Goal: Information Seeking & Learning: Learn about a topic

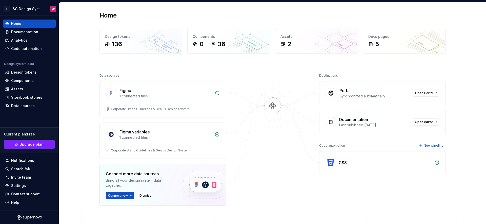
click at [255, 172] on div at bounding box center [273, 151] width 51 height 159
click at [160, 71] on div "Home Design tokens 136 Components 0 36 Assets 2 Docs pages 5 Data sources Figma…" at bounding box center [272, 131] width 365 height 258
click at [129, 195] on button "Connect new" at bounding box center [120, 195] width 28 height 7
click at [150, 169] on p "Import styles, components and icons." at bounding box center [142, 171] width 56 height 4
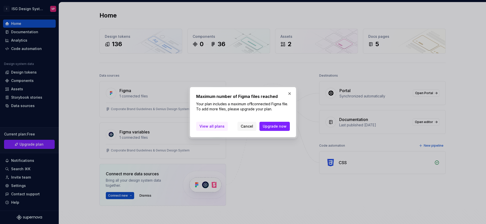
click at [215, 127] on span "View all plans" at bounding box center [212, 126] width 25 height 5
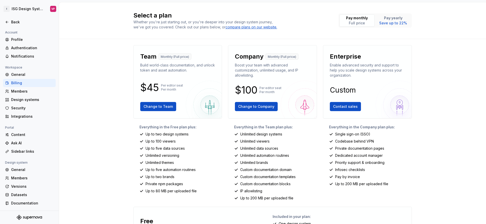
click at [110, 118] on div "Select a plan Whether you're just starting out, or you're deeper into your desi…" at bounding box center [272, 112] width 427 height 221
click at [322, 40] on div "Select a plan Whether you're just starting out, or you're deeper into your desi…" at bounding box center [272, 112] width 427 height 221
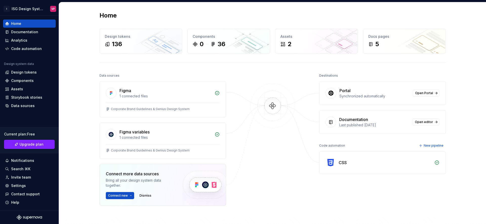
click at [238, 84] on div "Data sources Figma 1 connected files Corporate Brand Guidelines & Genius Design…" at bounding box center [273, 161] width 347 height 179
click at [124, 197] on span "Connect new" at bounding box center [118, 195] width 20 height 4
click at [128, 185] on p "Import components and stories." at bounding box center [138, 185] width 48 height 4
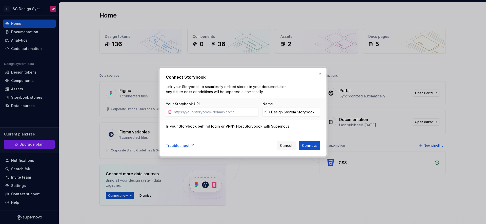
click at [242, 139] on div "Troubleshoot Cancel Connect" at bounding box center [243, 144] width 155 height 11
click at [297, 112] on input "ISG Design System Storybook" at bounding box center [292, 111] width 58 height 9
click at [252, 142] on div "Troubleshoot Cancel Connect" at bounding box center [243, 144] width 155 height 11
click at [280, 143] on button "Cancel" at bounding box center [286, 145] width 19 height 9
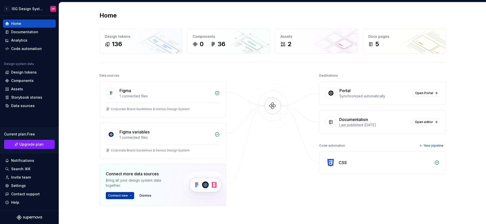
click at [124, 195] on span "Connect new" at bounding box center [118, 195] width 20 height 4
click at [161, 199] on div "Connect more data sources Bring all your design system data together. Connect n…" at bounding box center [163, 185] width 127 height 42
click at [124, 194] on span "Connect new" at bounding box center [118, 195] width 20 height 4
click at [363, 175] on div "Destinations Portal Synchronized automatically Open Portal Documentation Last p…" at bounding box center [382, 151] width 127 height 159
click at [340, 161] on div "CSS" at bounding box center [343, 162] width 8 height 6
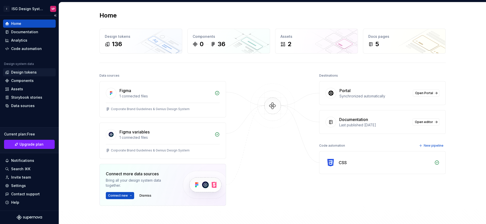
click at [29, 70] on div "Design tokens" at bounding box center [24, 72] width 26 height 5
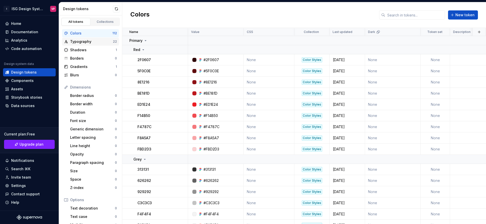
click at [87, 45] on div "Typography 22" at bounding box center [90, 41] width 57 height 8
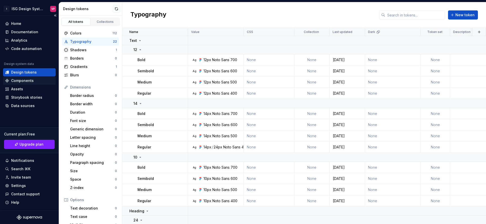
click at [30, 82] on div "Components" at bounding box center [22, 80] width 23 height 5
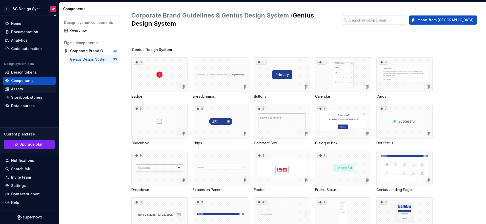
click at [26, 89] on div "Assets" at bounding box center [29, 88] width 49 height 5
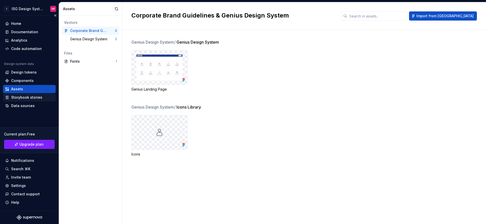
click at [44, 96] on div "Storybook stories" at bounding box center [29, 97] width 49 height 5
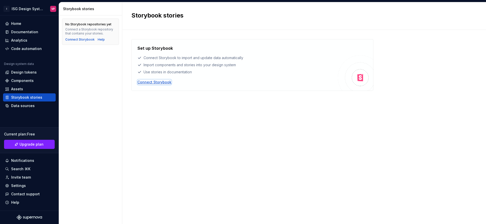
click at [163, 83] on div "Connect Storybook" at bounding box center [155, 82] width 34 height 5
click at [40, 106] on div "Data sources" at bounding box center [29, 105] width 49 height 5
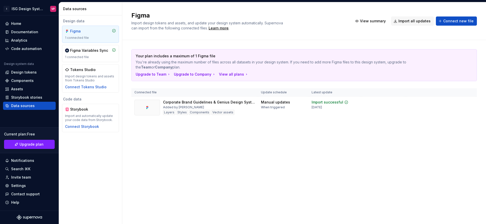
click at [196, 167] on div "Figma Import design tokens and assets, and update your design system automatica…" at bounding box center [304, 112] width 364 height 221
click at [454, 108] on div "Import updates" at bounding box center [451, 110] width 23 height 4
click at [308, 149] on div "Figma Import design tokens and assets, and update your design system automatica…" at bounding box center [304, 112] width 364 height 221
click at [454, 109] on div "Import updates" at bounding box center [451, 110] width 23 height 4
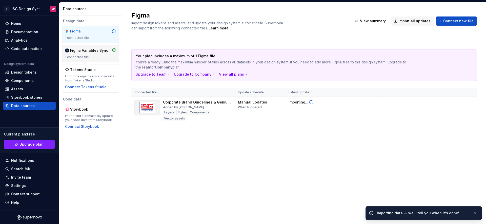
click at [94, 54] on div "Figma Variables Sync 1 connected file" at bounding box center [90, 53] width 51 height 11
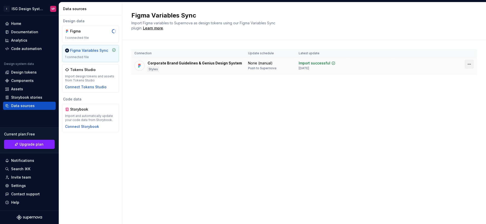
click at [469, 64] on html "I ISG Design System VP Home Documentation Analytics Code automation Design syst…" at bounding box center [243, 112] width 486 height 224
click at [280, 89] on html "I ISG Design System VP Home Documentation Analytics Code automation Design syst…" at bounding box center [243, 112] width 486 height 224
click at [92, 37] on div "1 connected file" at bounding box center [90, 38] width 51 height 4
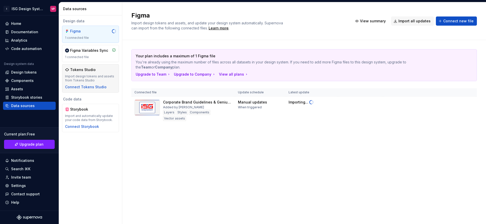
click at [97, 68] on div "Tokens Studio" at bounding box center [90, 69] width 51 height 5
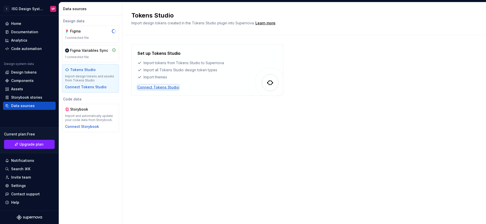
click at [160, 88] on div "Connect Tokens Studio" at bounding box center [159, 87] width 42 height 5
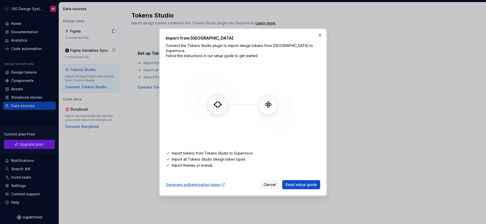
click at [237, 128] on img at bounding box center [243, 104] width 147 height 76
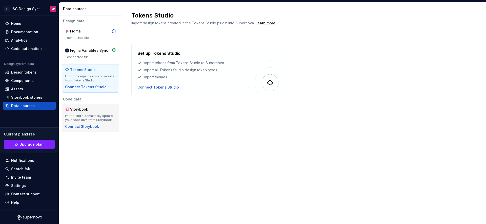
click at [100, 109] on div "Storybook" at bounding box center [90, 109] width 51 height 5
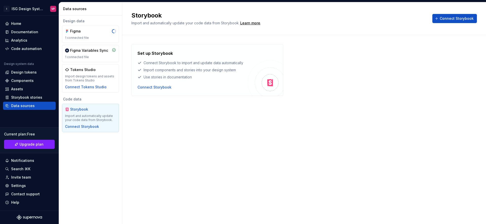
click at [207, 120] on div "Storybook Import and automatically update your code data from Storybook. Learn …" at bounding box center [304, 112] width 364 height 221
click at [98, 30] on div "Figma" at bounding box center [90, 31] width 51 height 5
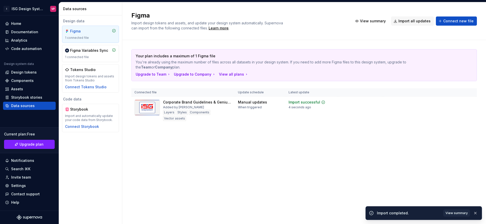
click at [218, 154] on div "Figma Import design tokens and assets, and update your design system automatica…" at bounding box center [304, 112] width 364 height 221
click at [455, 212] on span "View summary" at bounding box center [457, 213] width 22 height 4
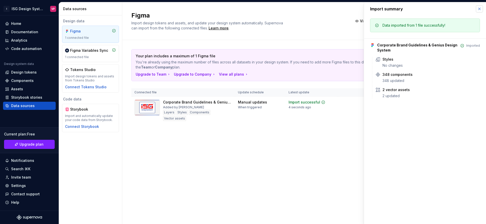
click at [480, 10] on button "button" at bounding box center [479, 8] width 7 height 7
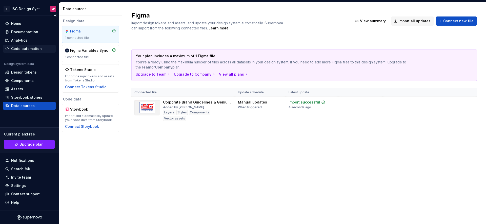
click at [30, 49] on div "Code automation" at bounding box center [26, 48] width 31 height 5
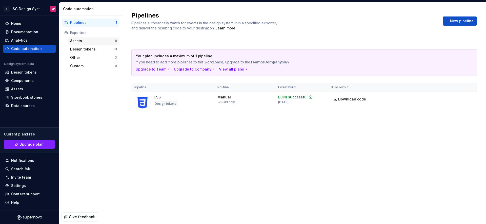
click at [97, 38] on div "Assets" at bounding box center [92, 40] width 45 height 5
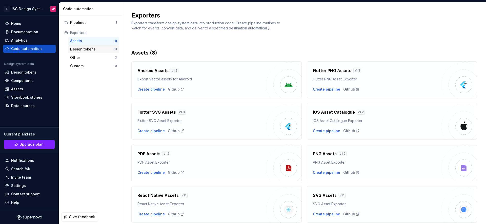
click at [103, 47] on div "Design tokens" at bounding box center [92, 49] width 44 height 5
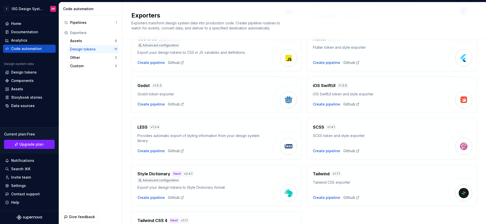
scroll to position [126, 0]
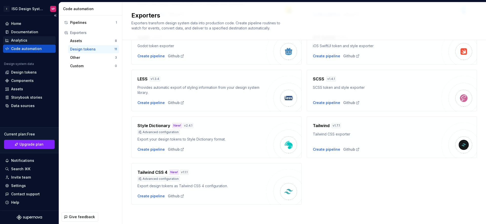
click at [30, 36] on div "Analytics" at bounding box center [29, 40] width 53 height 8
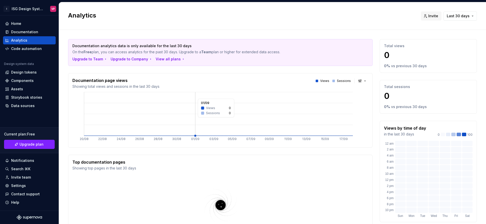
scroll to position [68, 0]
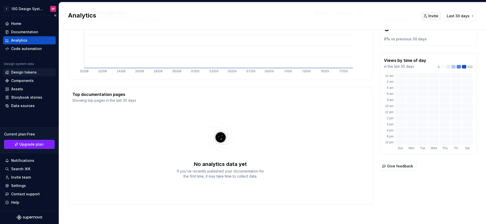
click at [29, 71] on div "Design tokens" at bounding box center [24, 72] width 26 height 5
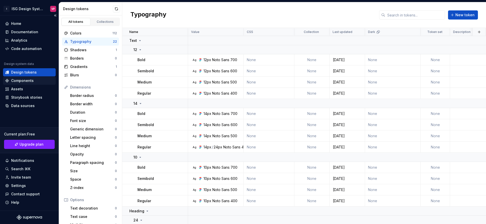
click at [33, 79] on div "Components" at bounding box center [29, 80] width 49 height 5
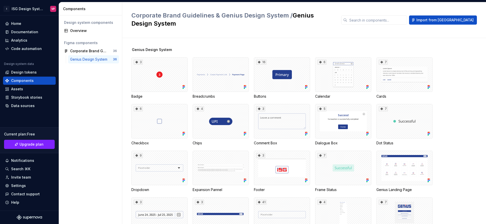
click at [312, 59] on div "3 Badge Breadcrumbs 16 Buttons 6 Calendar 7 Cards 6 Checkbox 4 Chips 3 Comment …" at bounding box center [308, 217] width 355 height 321
click at [33, 100] on div "Storybook stories" at bounding box center [29, 97] width 53 height 8
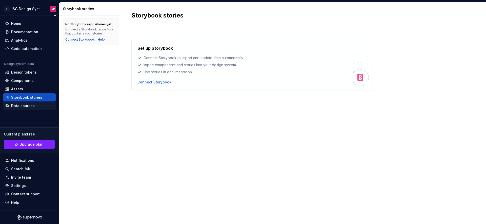
click at [34, 103] on div "Data sources" at bounding box center [29, 105] width 49 height 5
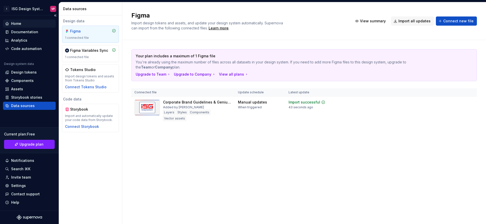
click at [33, 23] on div "Home" at bounding box center [29, 23] width 49 height 5
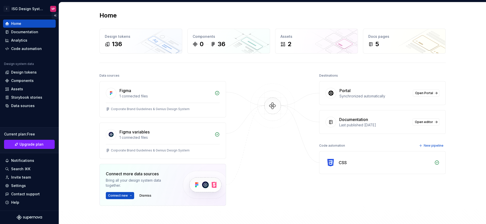
click at [56, 16] on button "Collapse sidebar" at bounding box center [55, 15] width 7 height 7
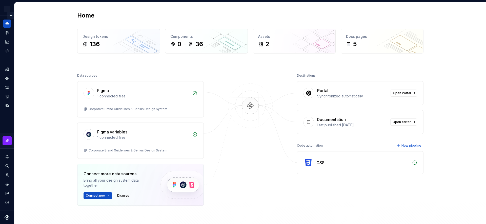
click at [11, 16] on button "Expand sidebar" at bounding box center [10, 15] width 7 height 7
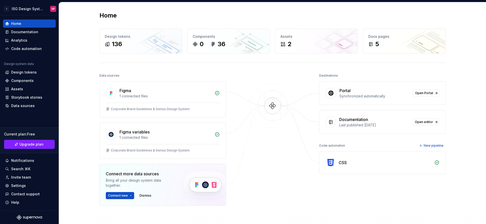
click at [239, 86] on div "Data sources Figma 1 connected files Corporate Brand Guidelines & Genius Design…" at bounding box center [273, 161] width 347 height 179
click at [160, 43] on div "136" at bounding box center [141, 44] width 72 height 8
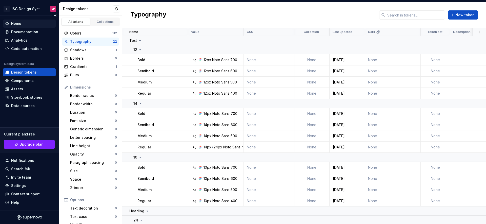
click at [28, 22] on div "Home" at bounding box center [29, 23] width 49 height 5
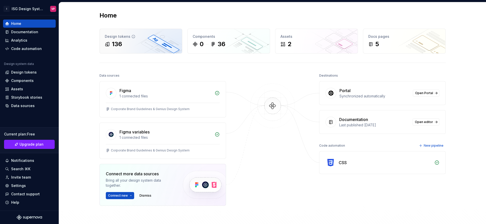
click at [136, 43] on div "136" at bounding box center [141, 44] width 72 height 8
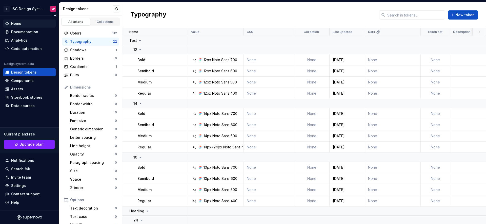
click at [20, 21] on div "Home" at bounding box center [16, 23] width 10 height 5
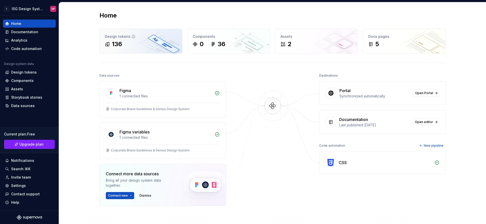
click at [146, 46] on div "136" at bounding box center [141, 44] width 72 height 8
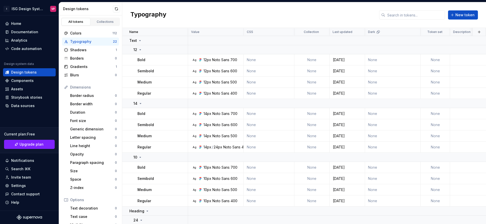
click at [231, 12] on div "Typography New token" at bounding box center [304, 15] width 364 height 26
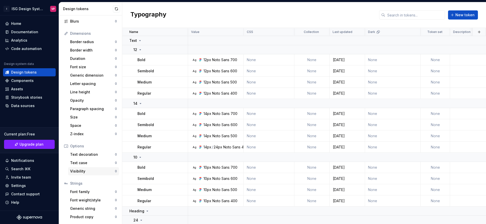
click at [97, 168] on div "Visibility 0" at bounding box center [93, 171] width 51 height 8
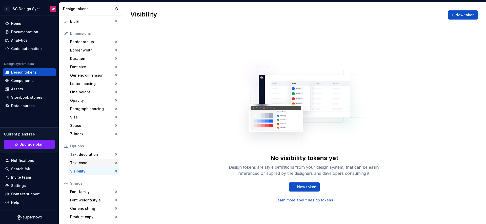
click at [96, 164] on div "Text case" at bounding box center [92, 162] width 45 height 5
click at [96, 157] on div "Text decoration 0" at bounding box center [93, 154] width 51 height 8
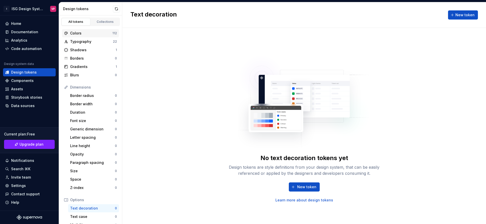
click at [92, 32] on div "Colors" at bounding box center [91, 33] width 42 height 5
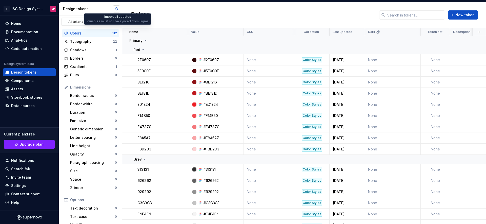
click at [118, 10] on button "button" at bounding box center [116, 8] width 7 height 7
click at [203, 17] on div "Colors New token" at bounding box center [304, 15] width 364 height 26
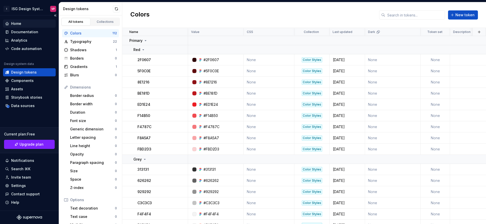
click at [35, 22] on div "Home" at bounding box center [29, 23] width 49 height 5
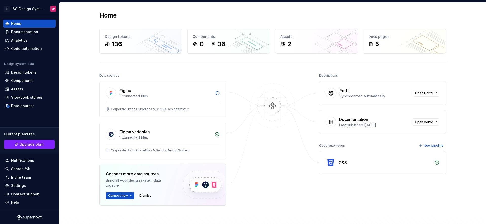
click at [293, 55] on div "Home Design tokens 136 Components 0 36 Assets 2 Docs pages 5 Data sources Figma…" at bounding box center [272, 131] width 365 height 258
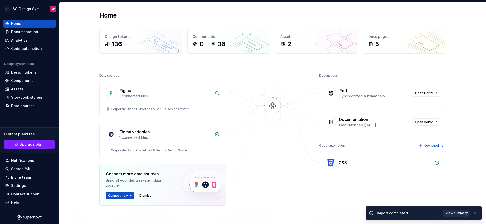
click at [465, 211] on span "View summary" at bounding box center [457, 213] width 22 height 4
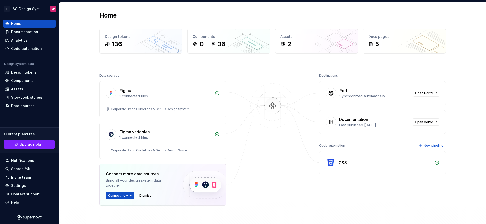
click at [218, 68] on div "Home Design tokens 136 Components 0 36 Assets 2 Docs pages 5 Data sources Figma…" at bounding box center [272, 131] width 365 height 258
